Goal: Transaction & Acquisition: Subscribe to service/newsletter

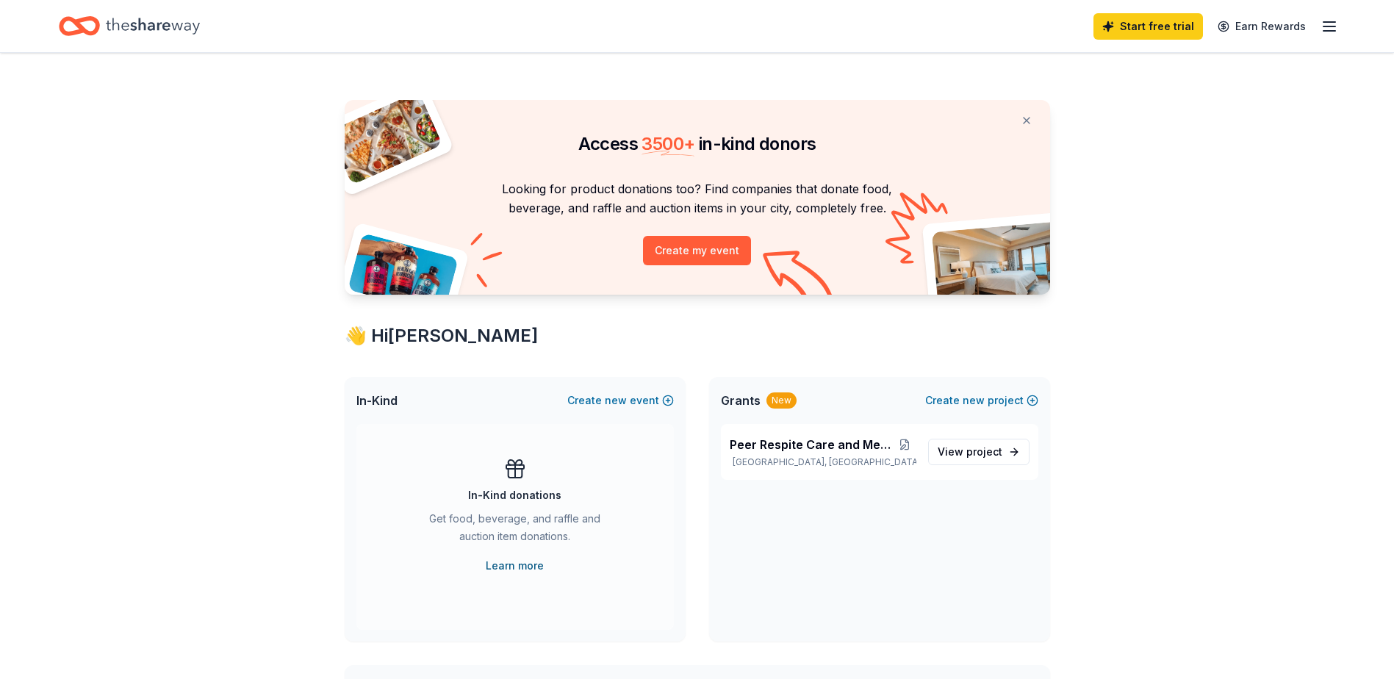
click at [520, 563] on link "Learn more" at bounding box center [515, 566] width 58 height 18
drag, startPoint x: 1341, startPoint y: 16, endPoint x: 1333, endPoint y: 27, distance: 13.2
click at [1333, 27] on div "Start free trial Earn Rewards" at bounding box center [697, 26] width 1394 height 52
click at [1333, 27] on icon "button" at bounding box center [1330, 27] width 18 height 18
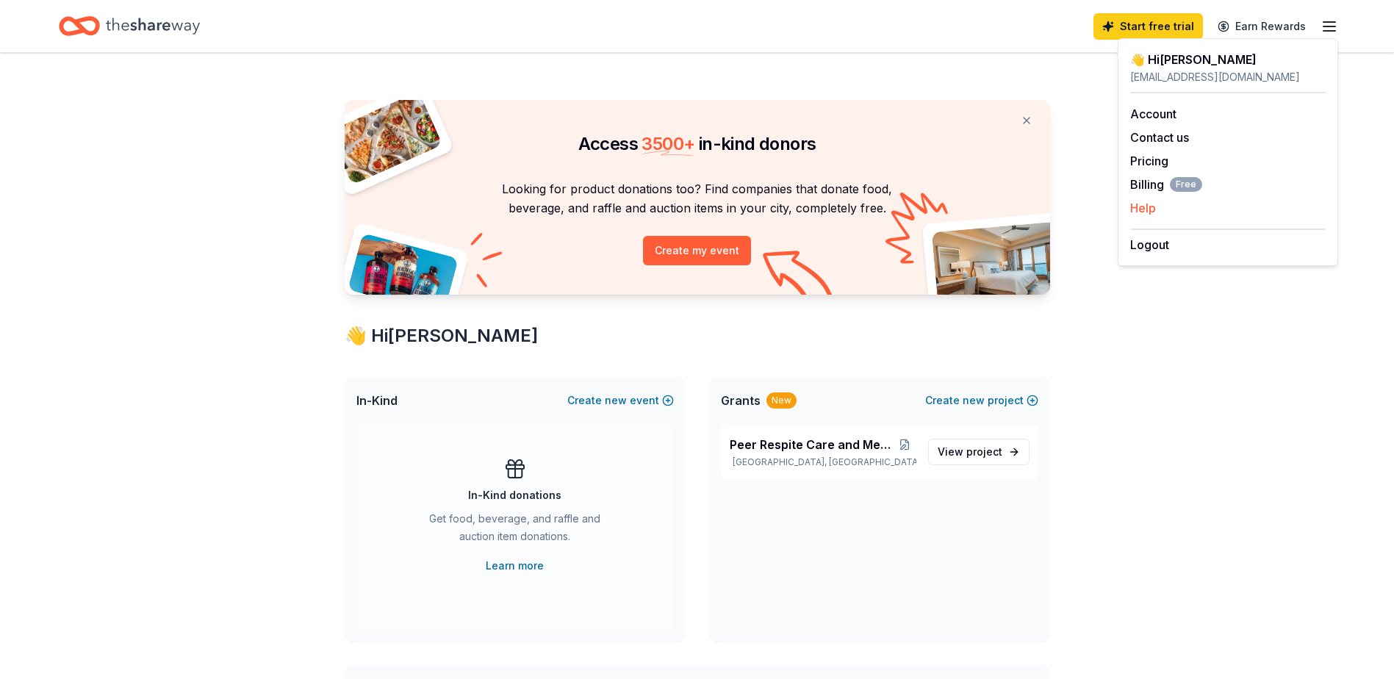
click at [1147, 201] on button "Help" at bounding box center [1143, 208] width 26 height 18
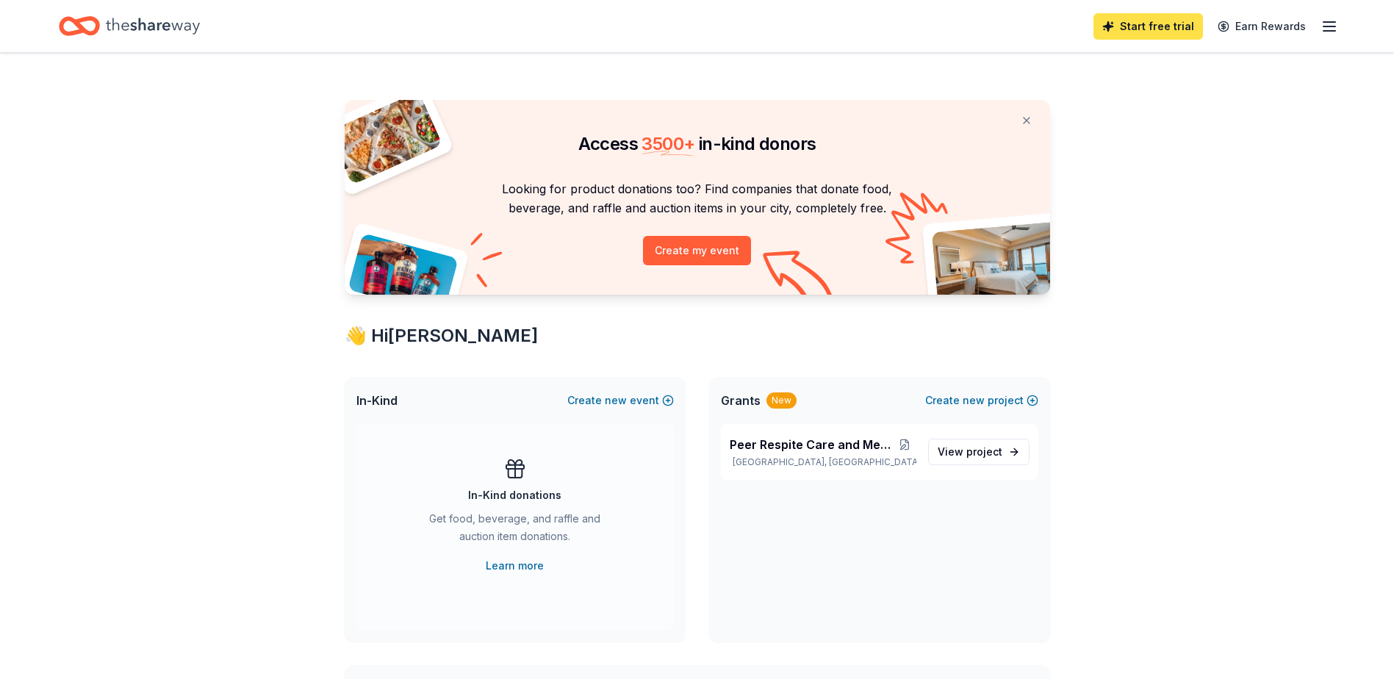
click at [1186, 26] on link "Start free trial" at bounding box center [1149, 26] width 110 height 26
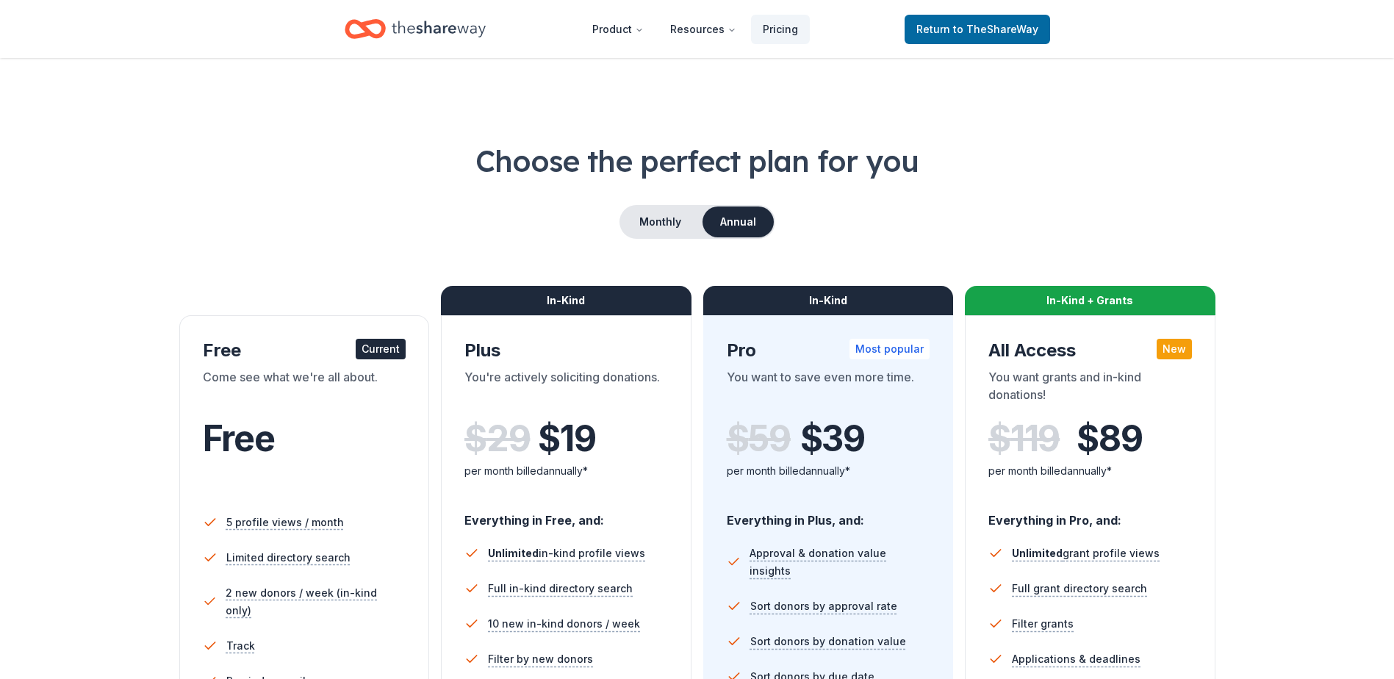
click at [1152, 31] on header "Product Resources Pricing Return to TheShareWay" at bounding box center [697, 29] width 1394 height 58
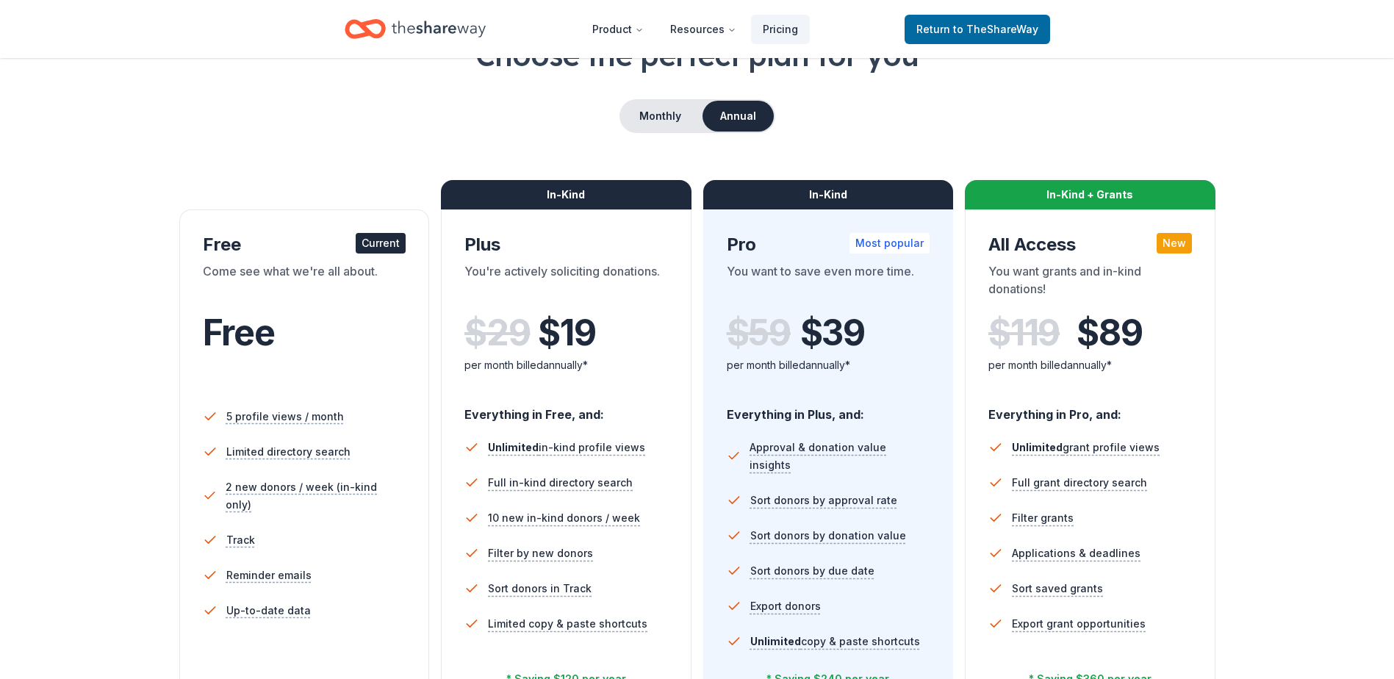
scroll to position [220, 0]
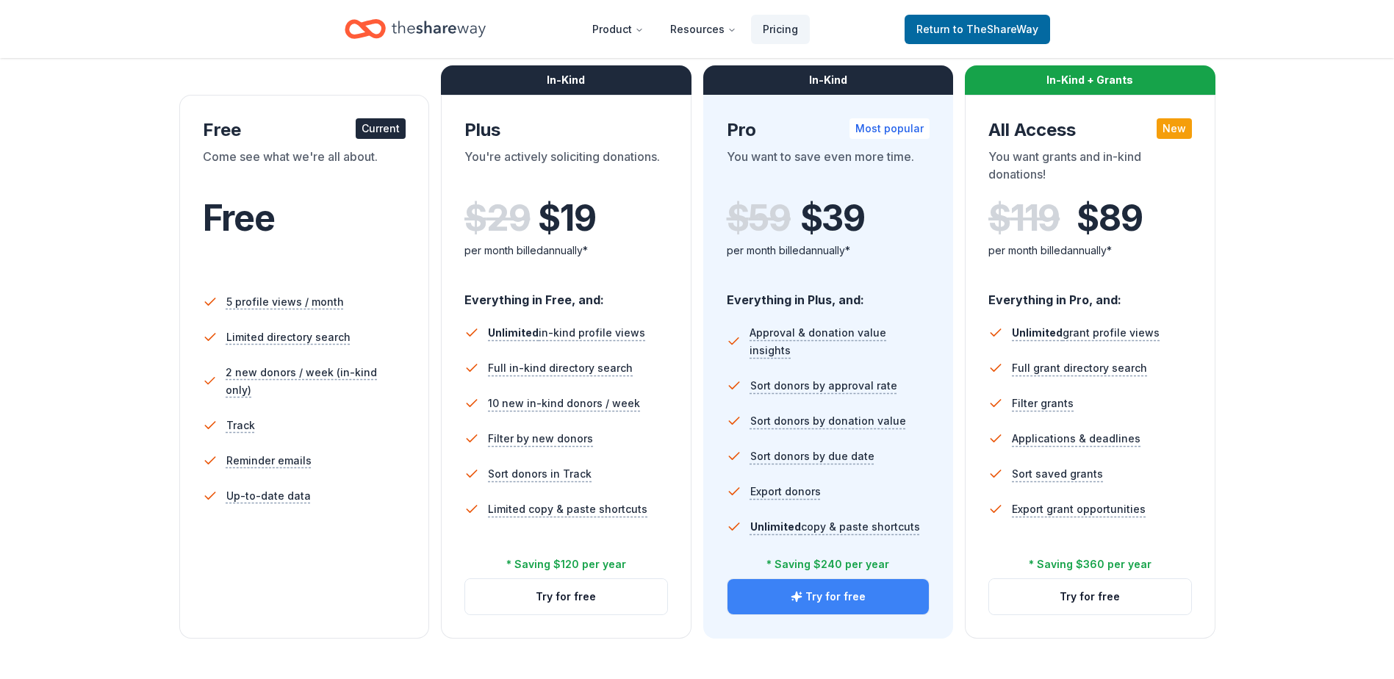
click at [833, 597] on button "Try for free" at bounding box center [829, 596] width 202 height 35
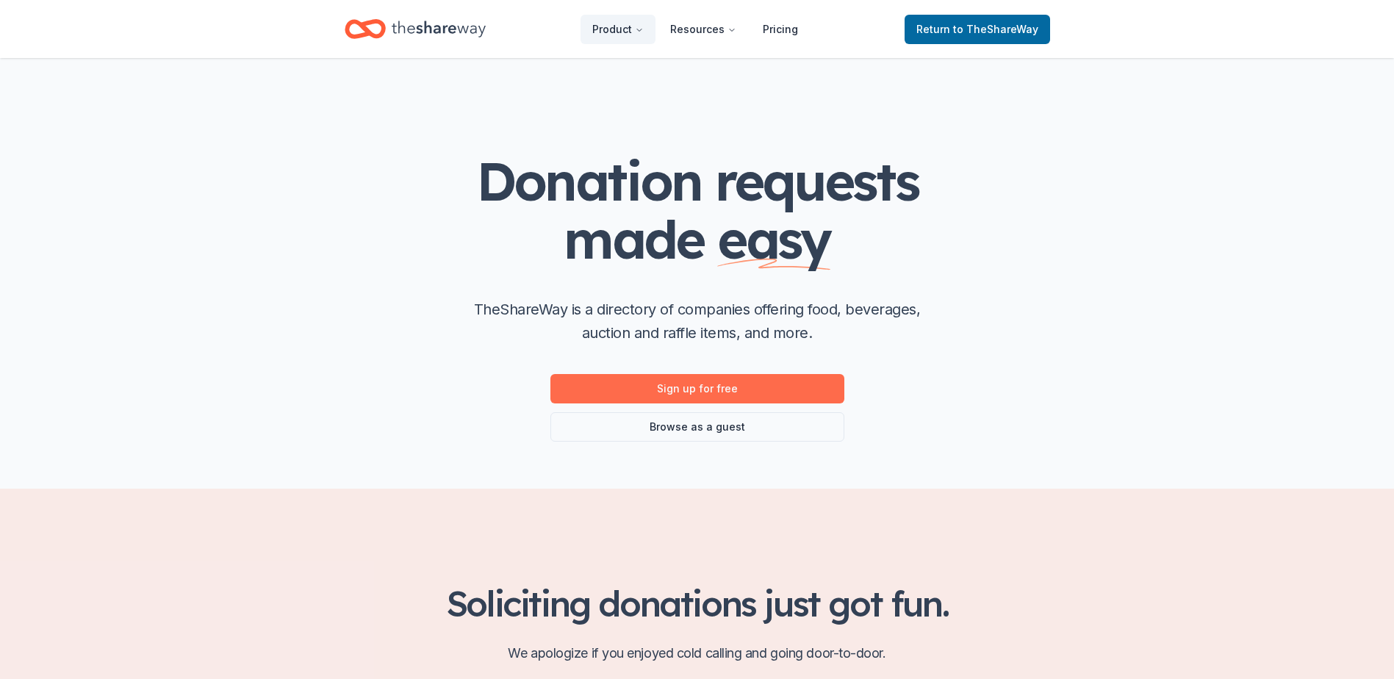
click at [701, 388] on link "Sign up for free" at bounding box center [697, 388] width 294 height 29
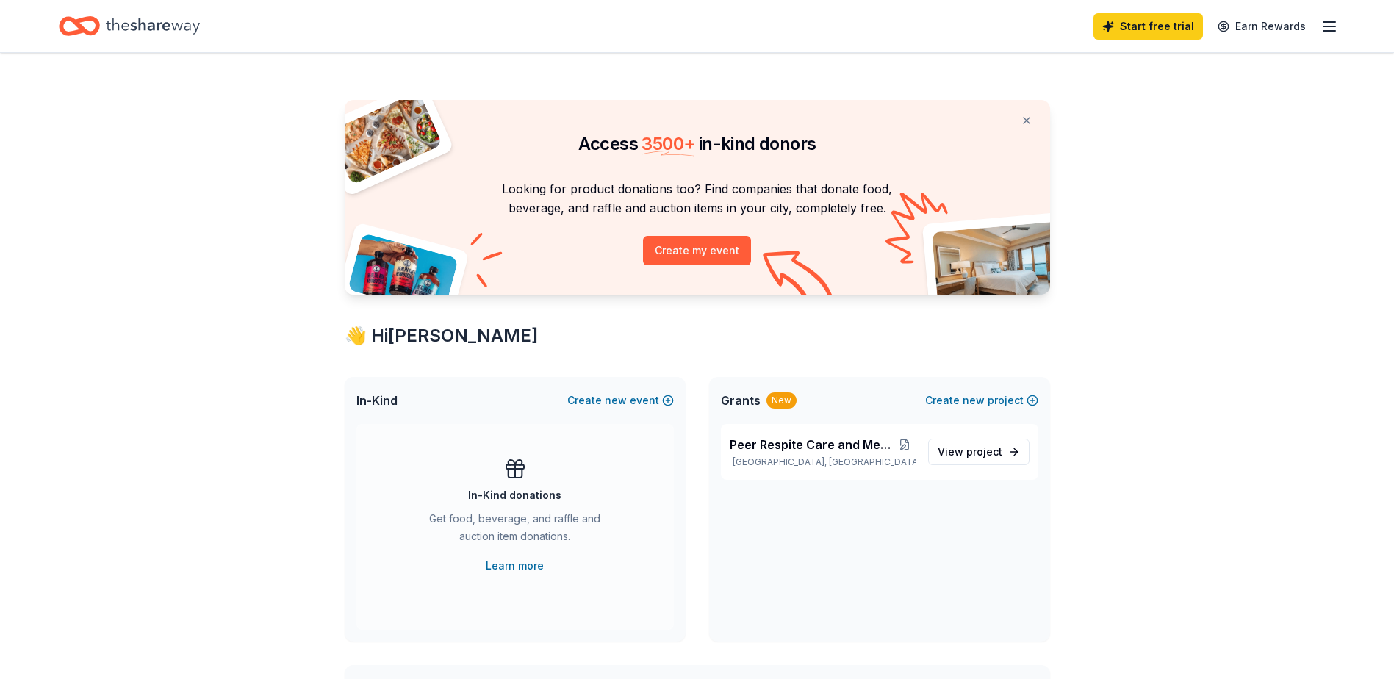
drag, startPoint x: 1244, startPoint y: 30, endPoint x: 1177, endPoint y: 208, distance: 189.8
click at [1177, 208] on div "Access 3500 + in-kind donors Looking for product donations too? Find companies …" at bounding box center [697, 678] width 1394 height 1250
click at [1330, 28] on icon "button" at bounding box center [1330, 27] width 18 height 18
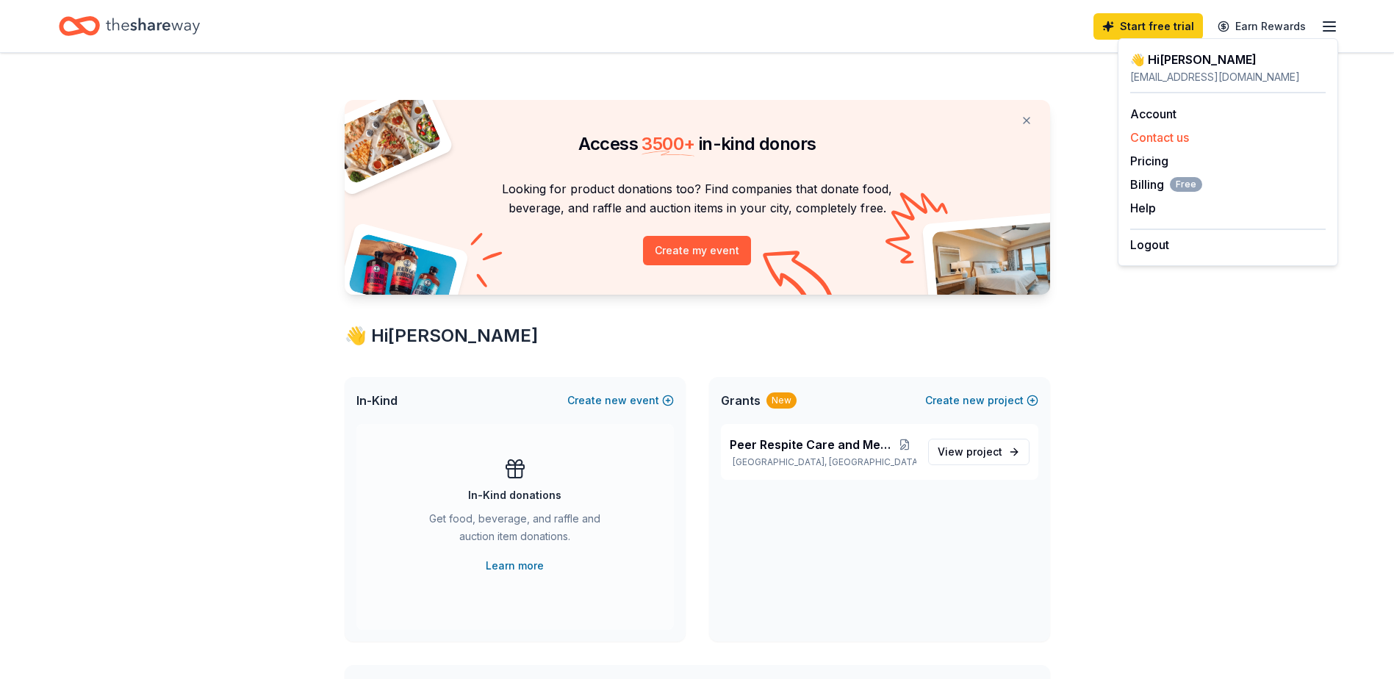
click at [1188, 140] on button "Contact us" at bounding box center [1159, 138] width 59 height 18
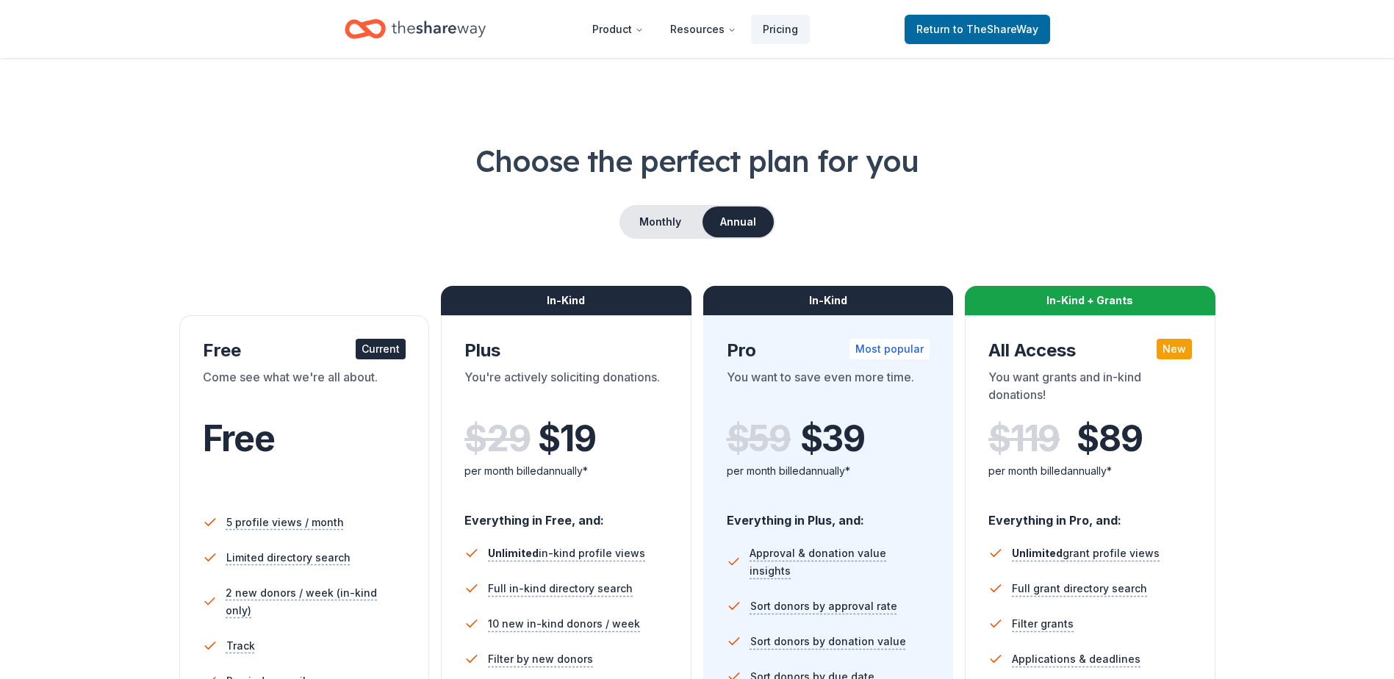
scroll to position [212, 0]
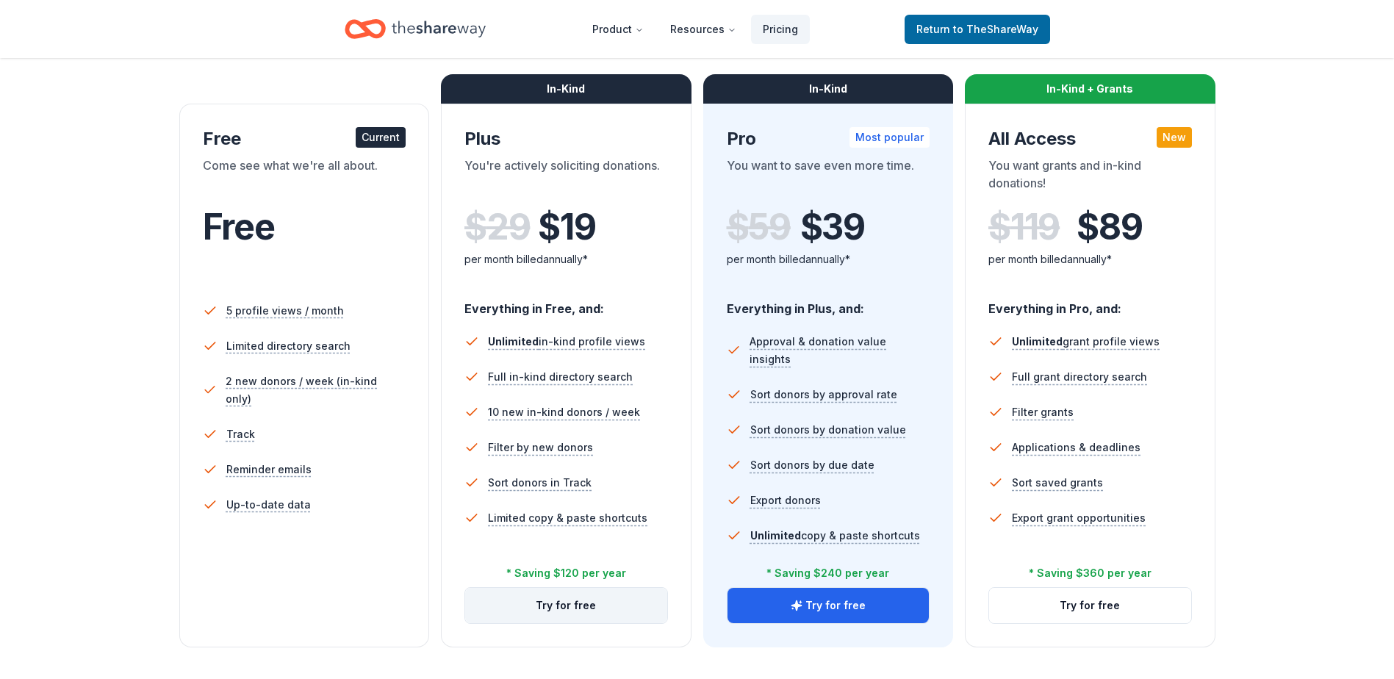
click at [578, 606] on button "Try for free" at bounding box center [566, 605] width 202 height 35
